Goal: Go to known website: Access a specific website the user already knows

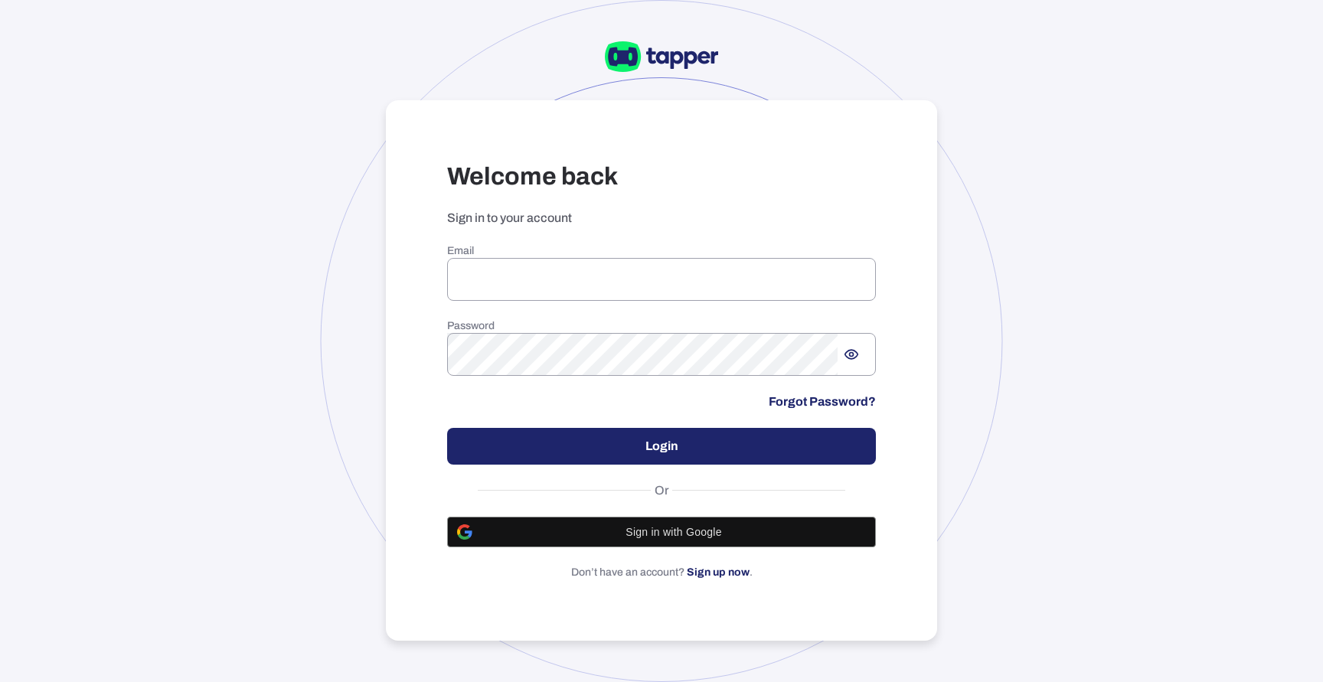
click at [675, 551] on div "Email ​ Password ​ Forgot Password? Login Or Sign in with Google Don’t have an …" at bounding box center [661, 411] width 429 height 335
click at [682, 533] on span "Sign in with Google" at bounding box center [674, 532] width 384 height 12
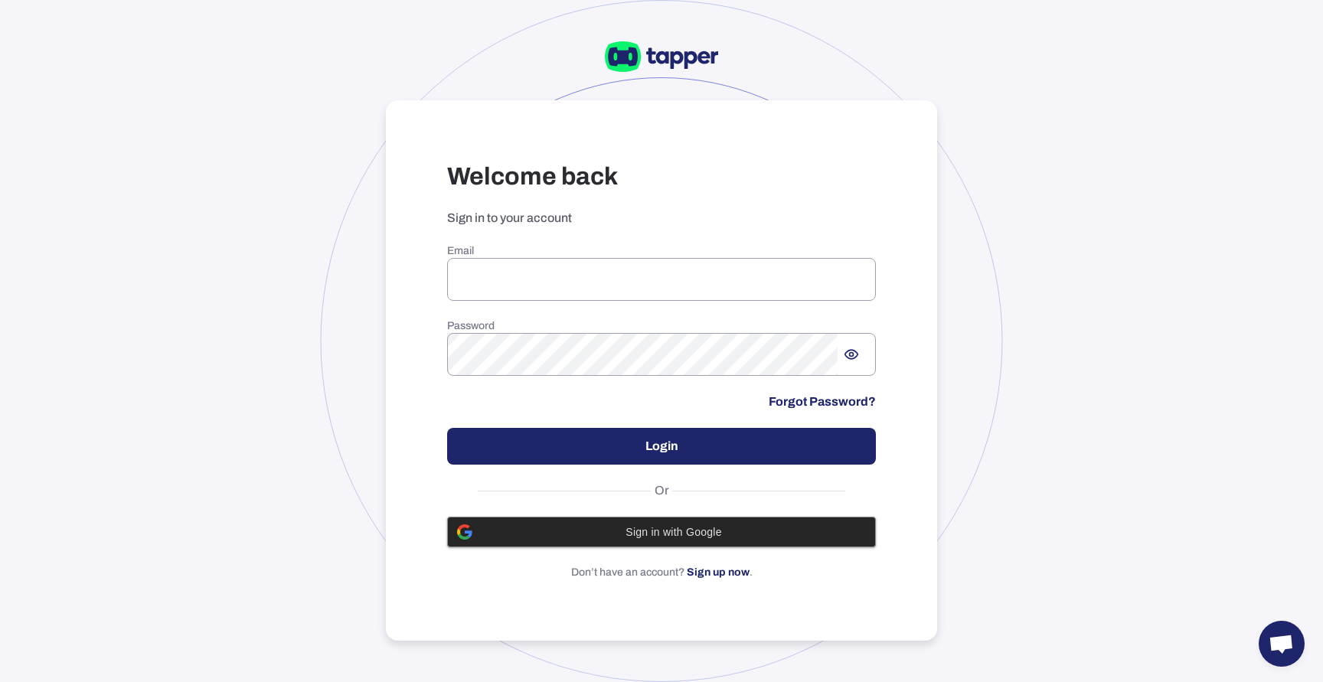
click at [711, 538] on span "Sign in with Google" at bounding box center [674, 532] width 384 height 12
click at [876, 280] on div at bounding box center [876, 280] width 0 height 0
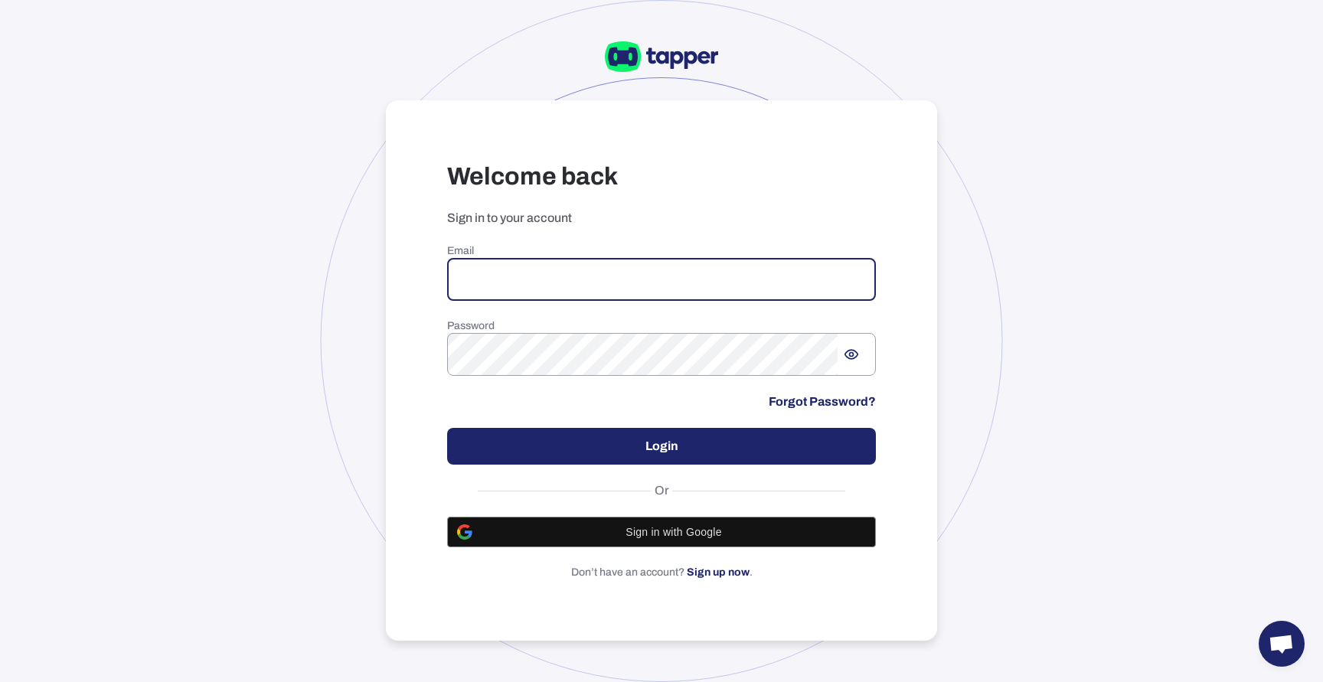
click at [876, 280] on div at bounding box center [876, 280] width 0 height 0
click at [649, 528] on span "Sign in with Google" at bounding box center [674, 532] width 384 height 12
